Goal: Task Accomplishment & Management: Manage account settings

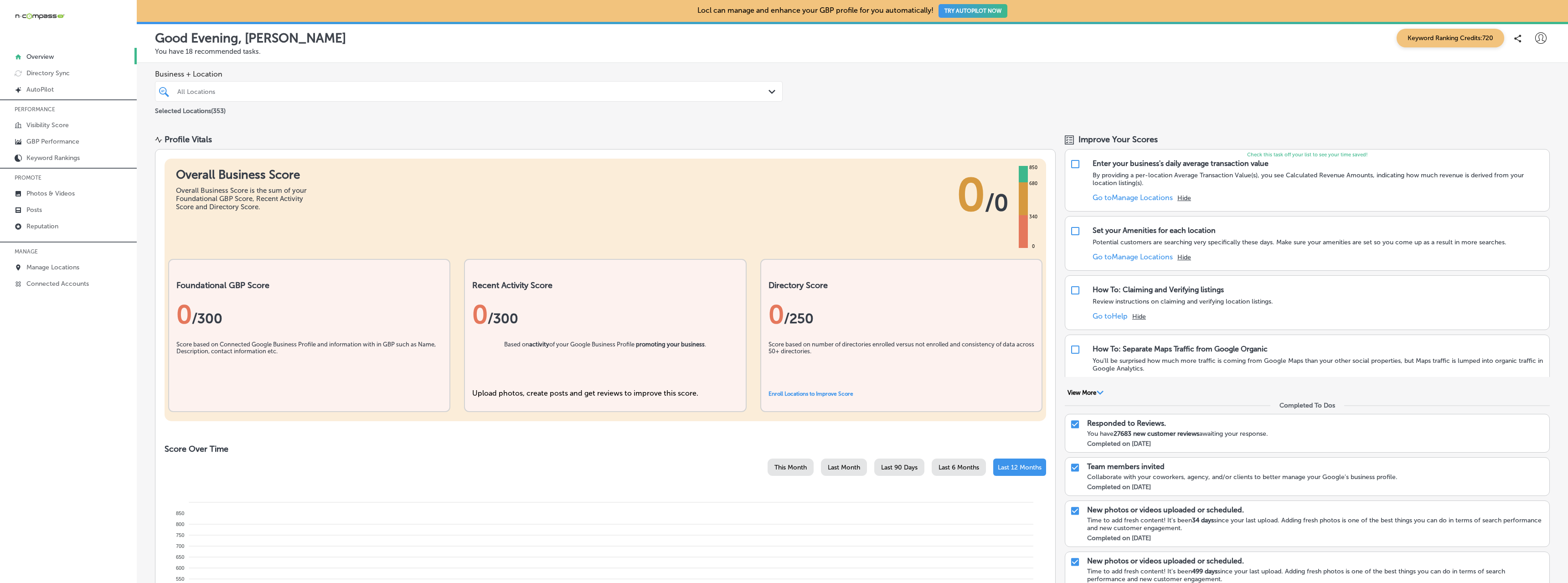
click at [1536, 35] on icon at bounding box center [1541, 38] width 12 height 12
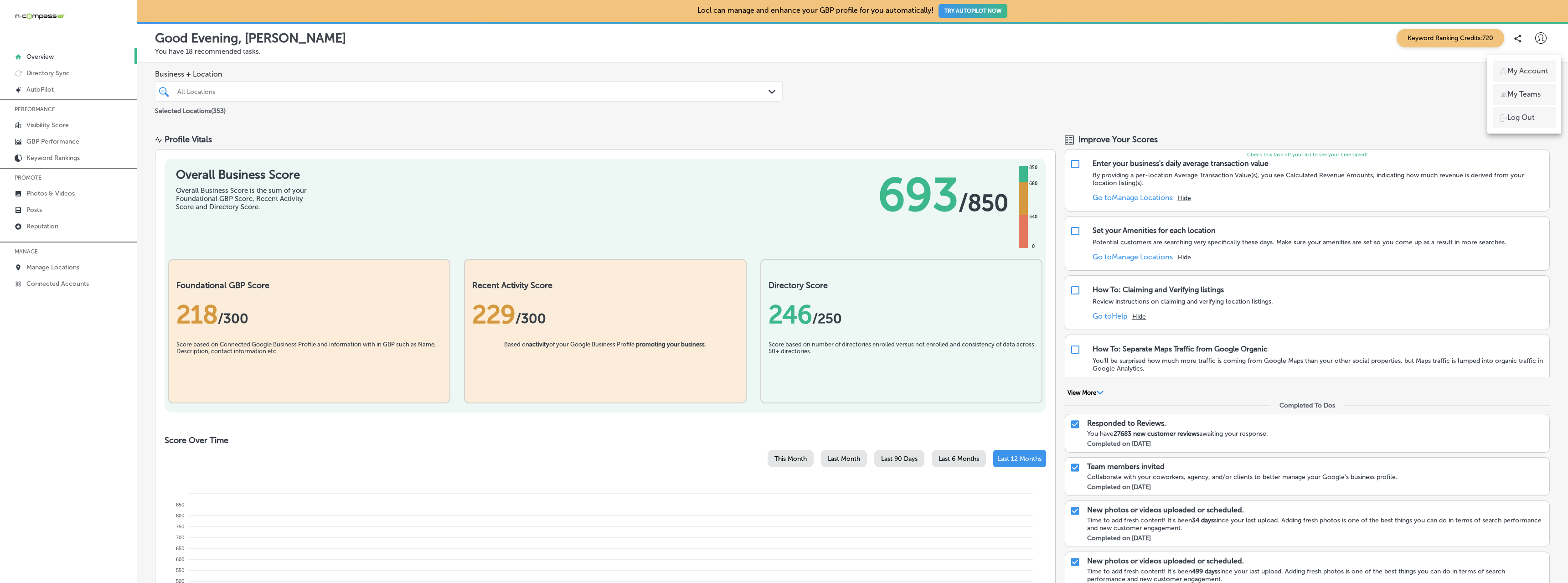
click at [1527, 68] on p "My Account" at bounding box center [1527, 71] width 41 height 11
select select "US"
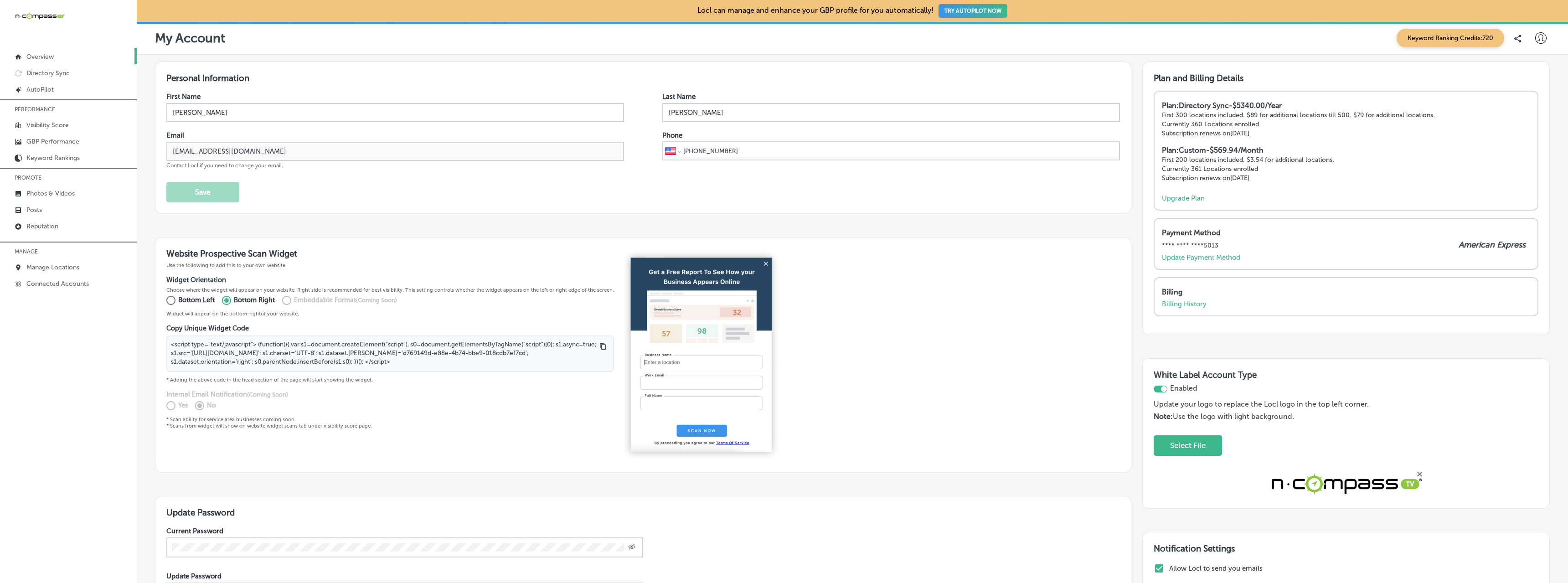
click at [47, 59] on p "Overview" at bounding box center [40, 57] width 27 height 8
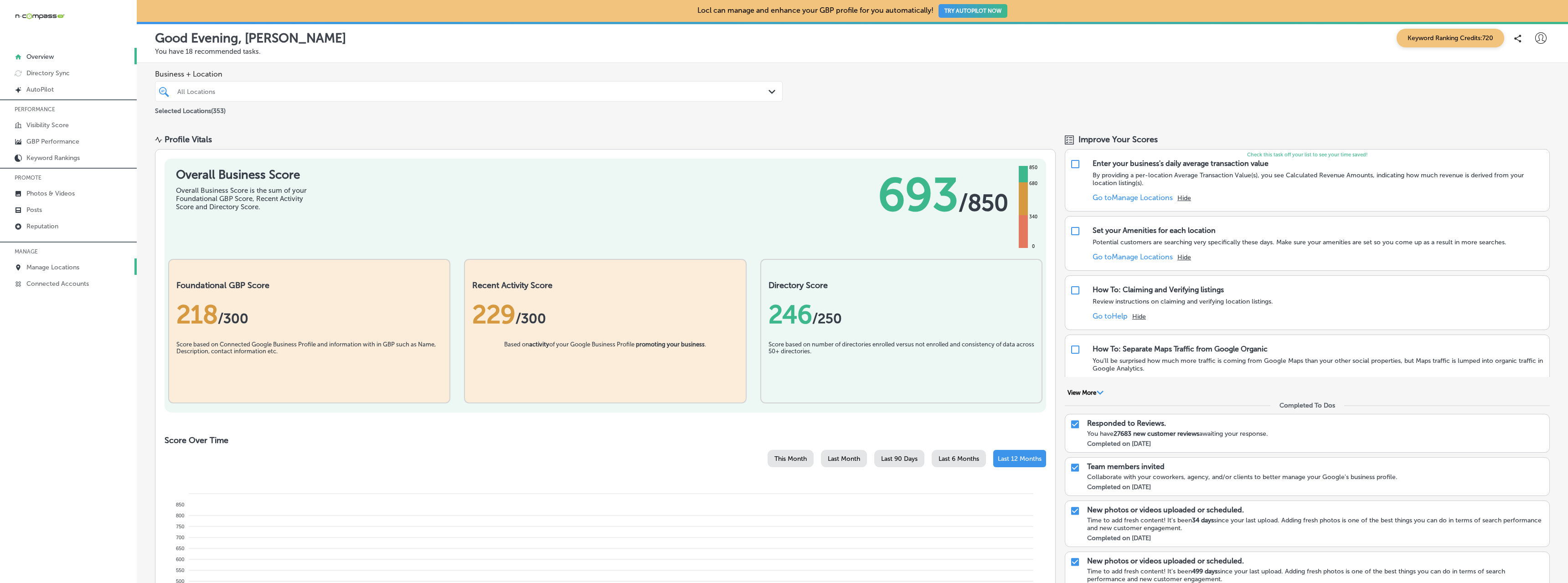
click at [71, 268] on p "Manage Locations" at bounding box center [52, 267] width 53 height 8
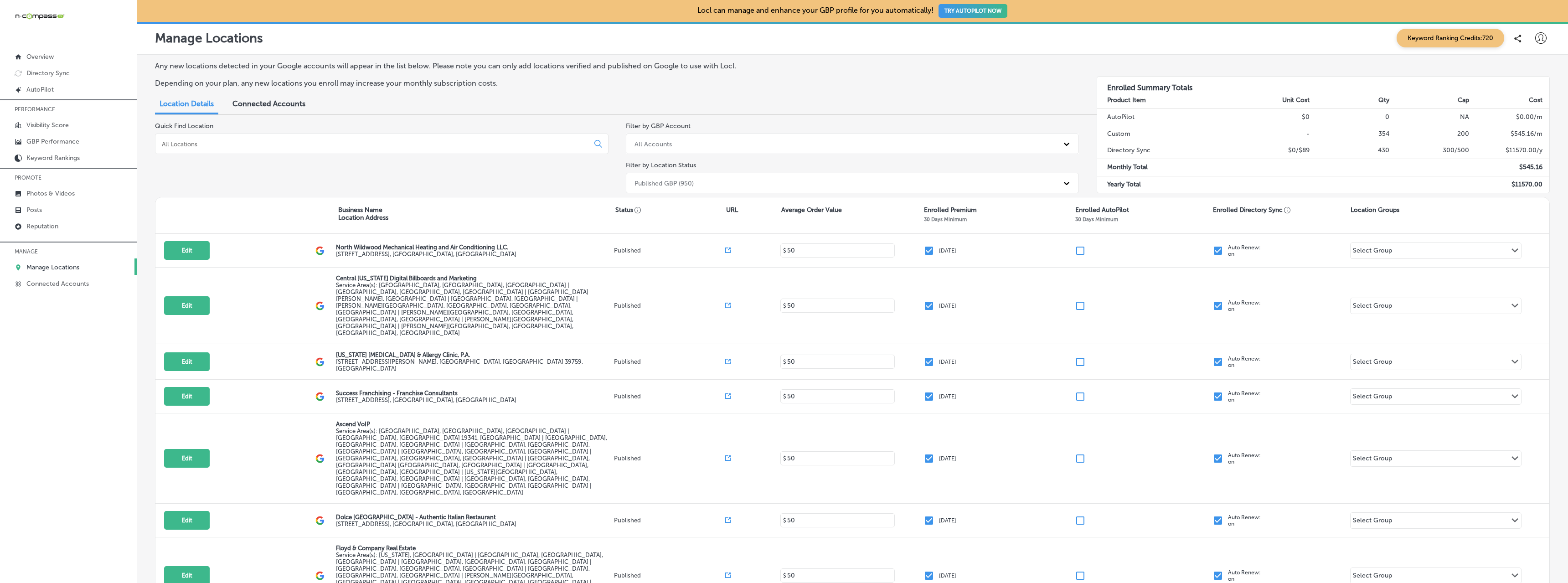
click at [223, 145] on input at bounding box center [374, 144] width 426 height 8
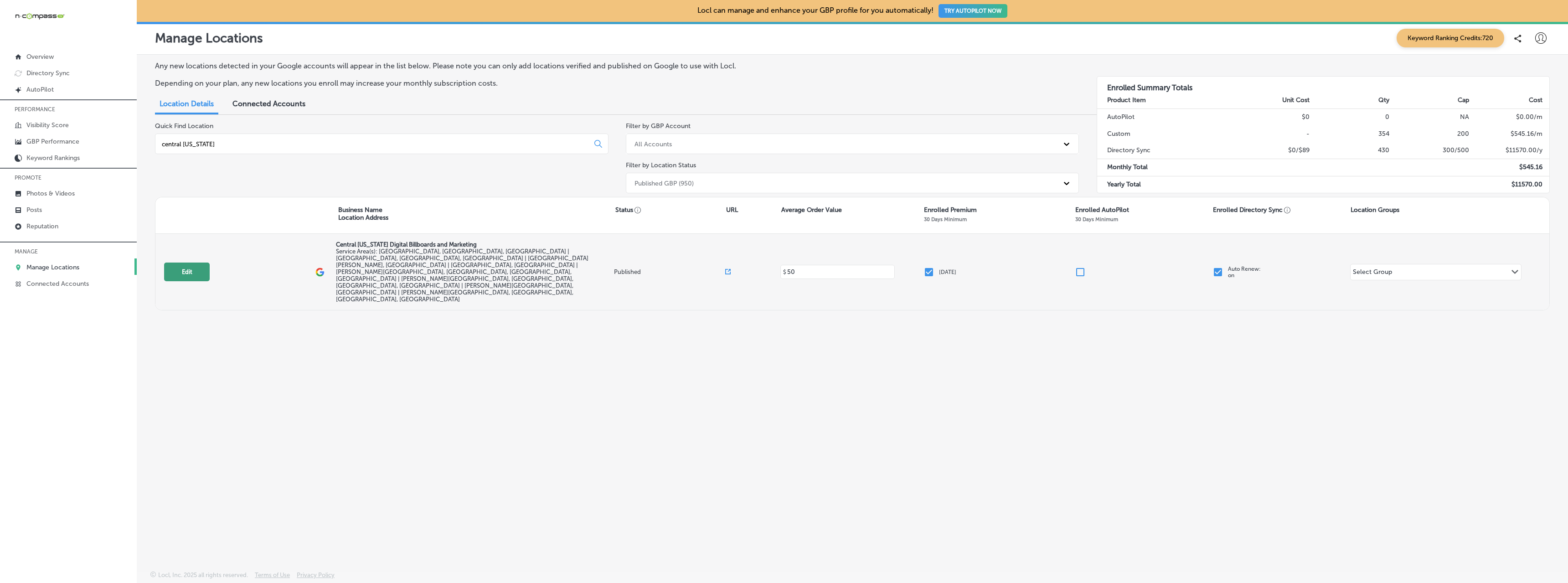
type input "central [US_STATE]"
click at [205, 262] on button "Edit" at bounding box center [187, 271] width 46 height 19
select select "US"
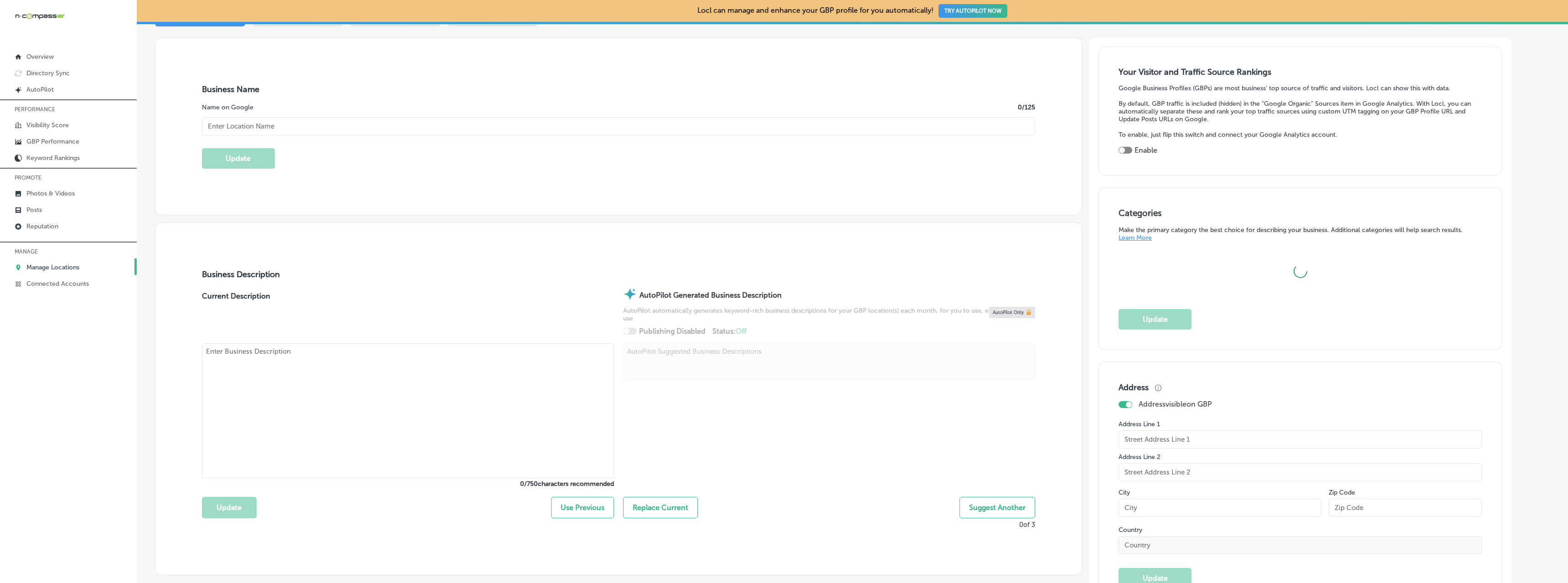
type textarea "Central [US_STATE] Digital Billboards and Marketing helps local businesses reac…"
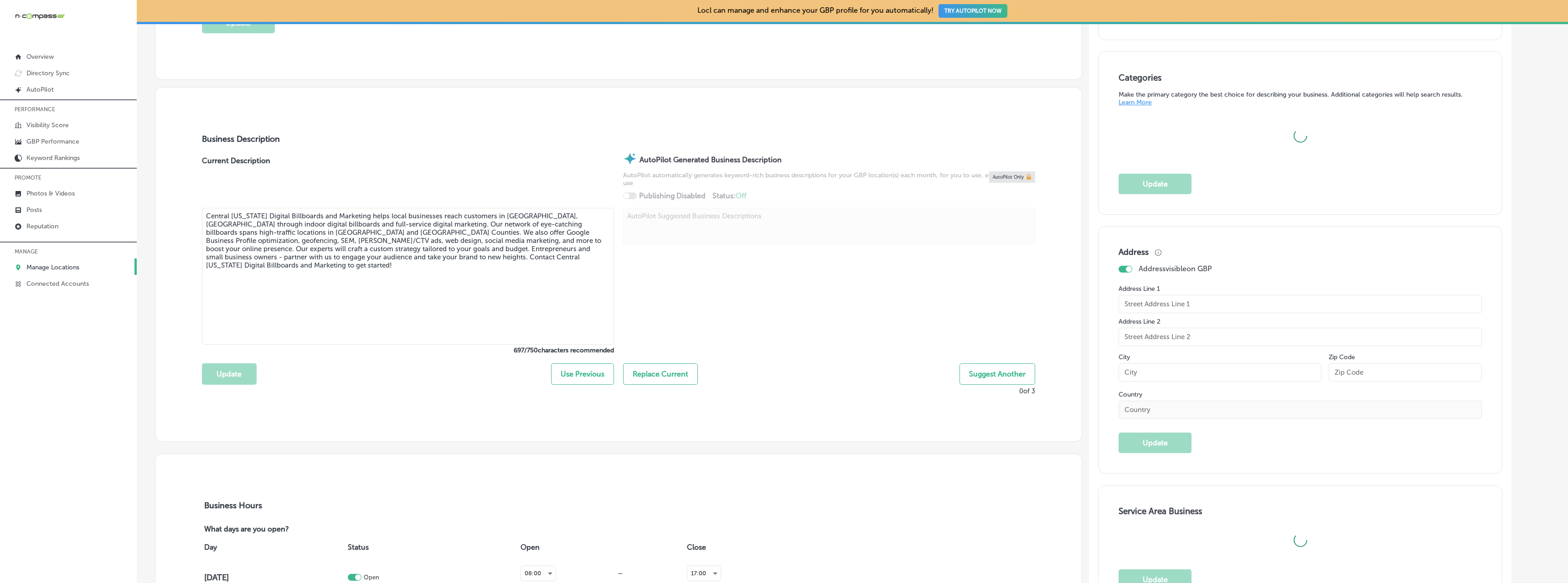
checkbox input "false"
type input "[STREET_ADDRESS]"
type input "Orlando"
type input "32824"
type input "US"
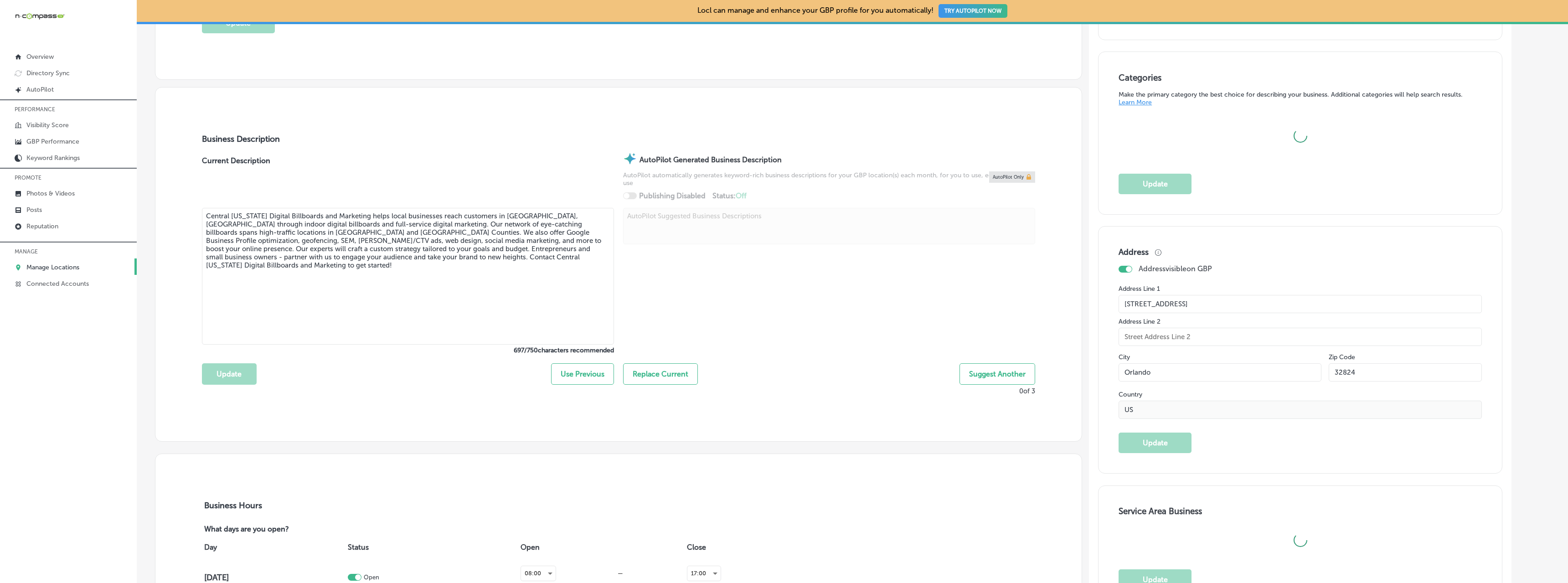
type input "[URL][DOMAIN_NAME]"
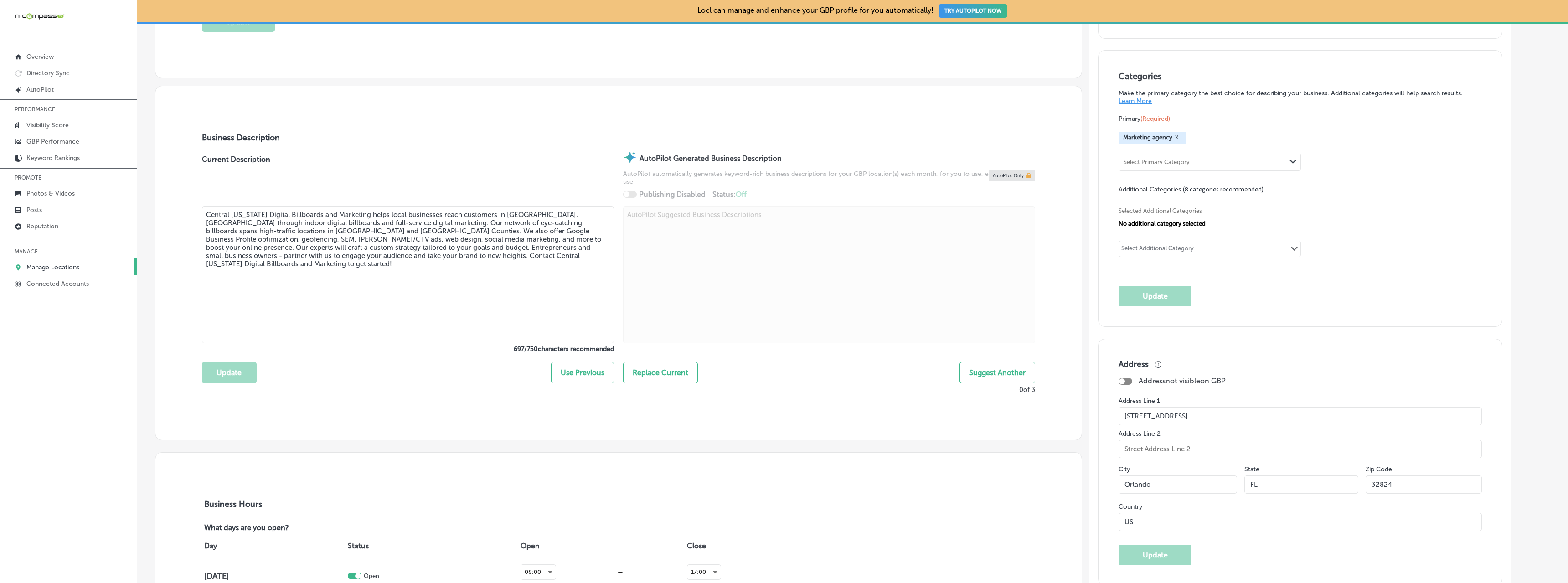
checkbox input "true"
type input "Central [US_STATE] Digital Billboards and Marketing"
type input "[PHONE_NUMBER]"
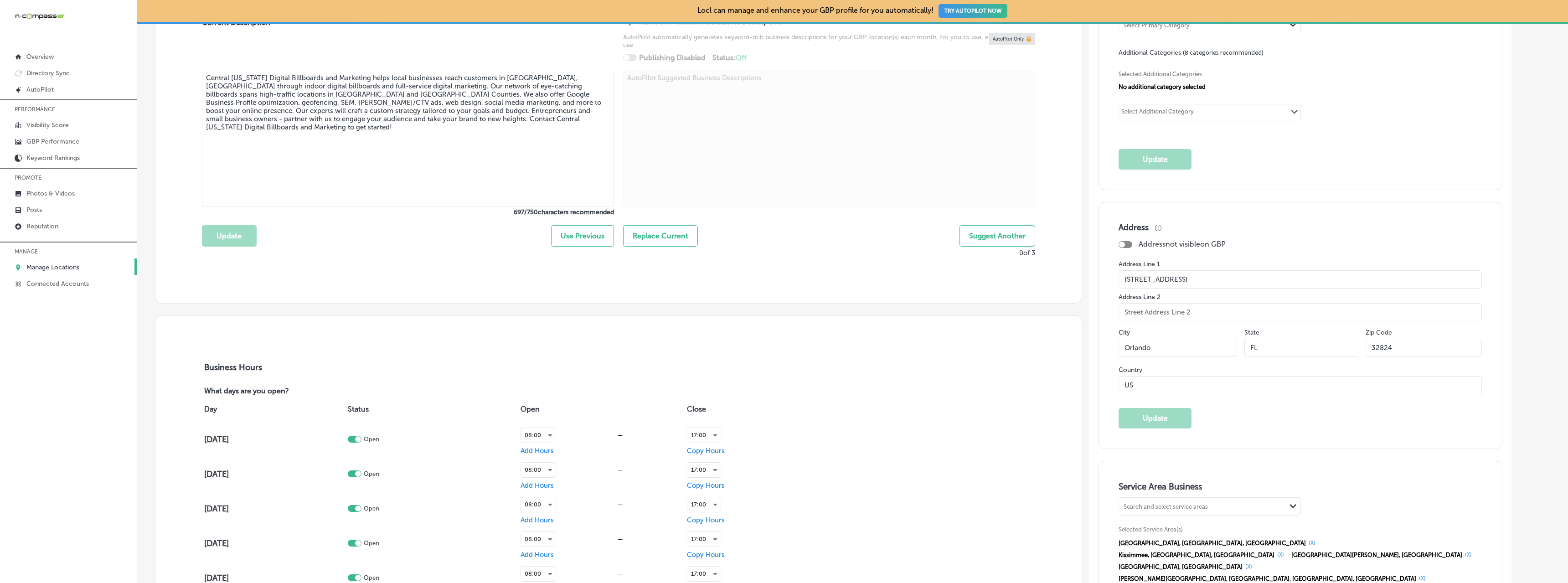
scroll to position [638, 0]
